Goal: Transaction & Acquisition: Book appointment/travel/reservation

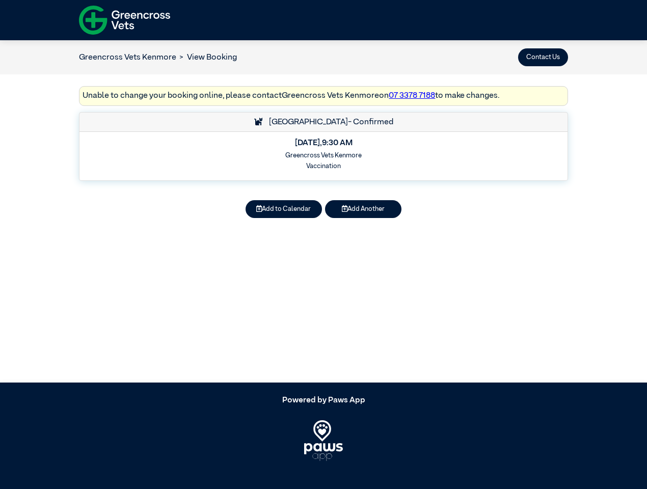
click at [543, 57] on button "Contact Us" at bounding box center [543, 57] width 50 height 18
click at [284, 209] on button "Add to Calendar" at bounding box center [283, 209] width 76 height 18
click at [363, 209] on button "Add Another" at bounding box center [363, 209] width 76 height 18
